Goal: Information Seeking & Learning: Learn about a topic

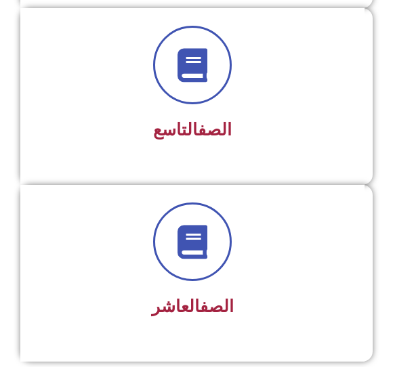
scroll to position [1727, 0]
click at [254, 106] on div "الصف التاسع" at bounding box center [192, 86] width 309 height 121
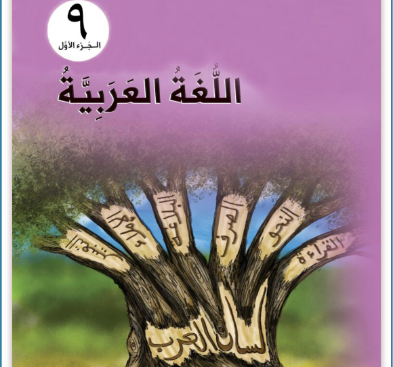
scroll to position [311, 0]
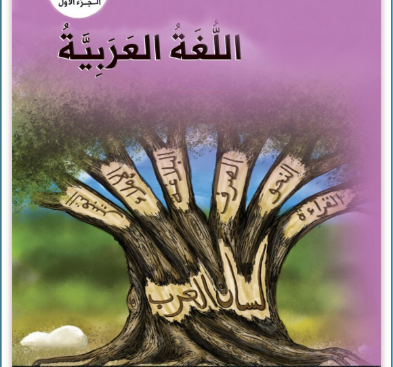
click at [276, 188] on img at bounding box center [196, 156] width 369 height 456
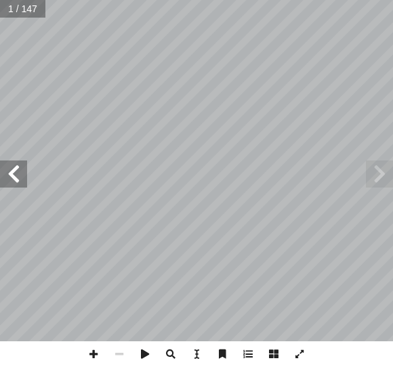
click at [9, 183] on span at bounding box center [13, 174] width 27 height 27
click at [9, 177] on span at bounding box center [13, 174] width 27 height 27
click at [18, 172] on span at bounding box center [13, 174] width 27 height 27
click at [20, 184] on span at bounding box center [13, 174] width 27 height 27
click at [26, 171] on span at bounding box center [13, 174] width 27 height 27
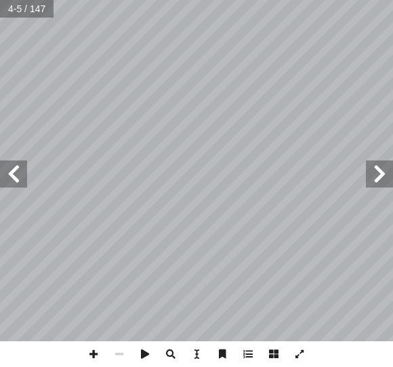
click at [23, 178] on span at bounding box center [13, 174] width 27 height 27
click at [14, 176] on span at bounding box center [13, 174] width 27 height 27
click at [7, 176] on span at bounding box center [13, 174] width 27 height 27
click at [18, 179] on span at bounding box center [13, 174] width 27 height 27
click at [17, 179] on span at bounding box center [13, 174] width 27 height 27
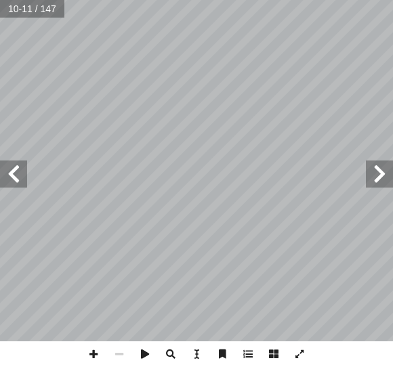
click at [26, 180] on span at bounding box center [13, 174] width 27 height 27
click at [16, 173] on span at bounding box center [13, 174] width 27 height 27
click at [26, 183] on span at bounding box center [13, 174] width 27 height 27
click at [371, 161] on span at bounding box center [379, 174] width 27 height 27
